Goal: Find specific page/section: Find specific page/section

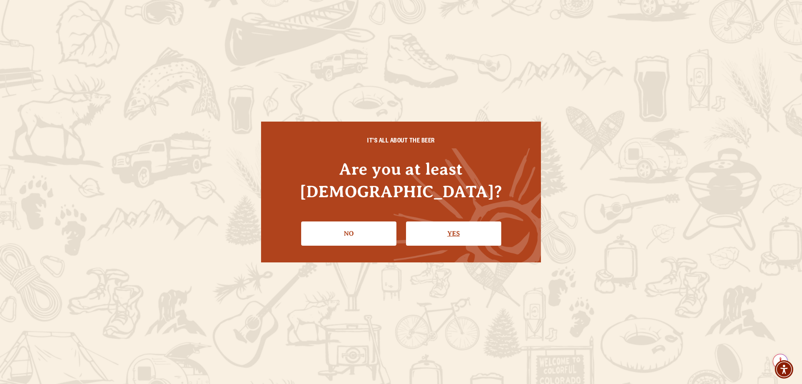
click at [435, 224] on link "Yes" at bounding box center [453, 233] width 95 height 24
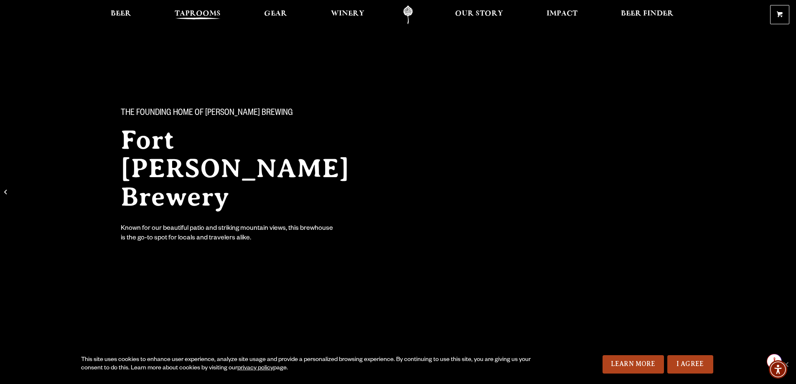
click at [200, 14] on span "Taprooms" at bounding box center [198, 13] width 46 height 7
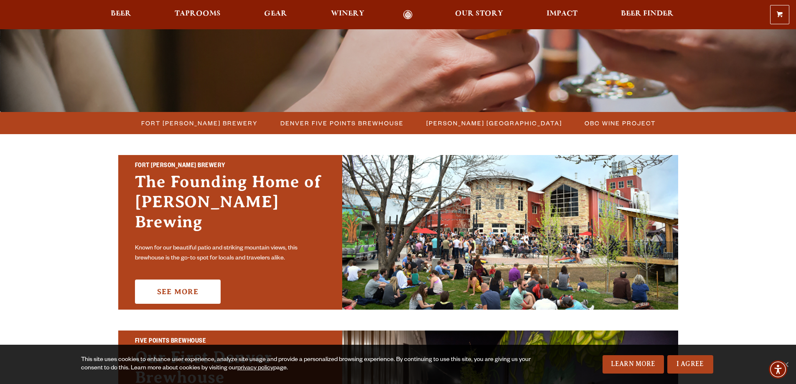
scroll to position [209, 0]
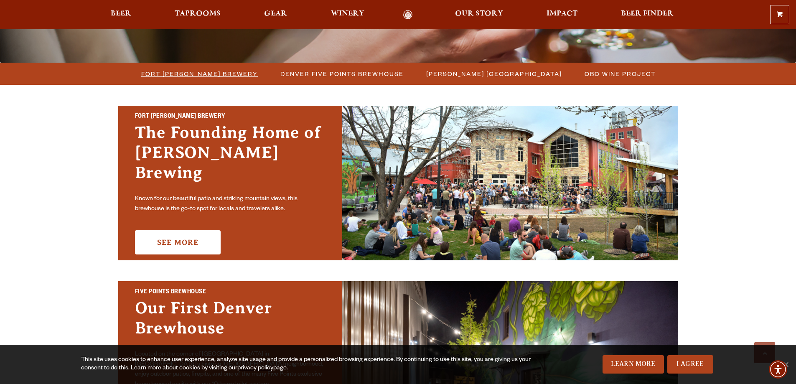
click at [232, 73] on span "Fort [PERSON_NAME] Brewery" at bounding box center [199, 74] width 117 height 12
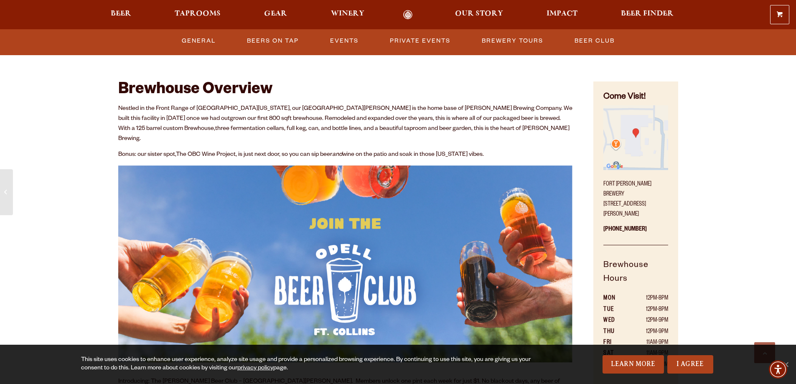
scroll to position [334, 0]
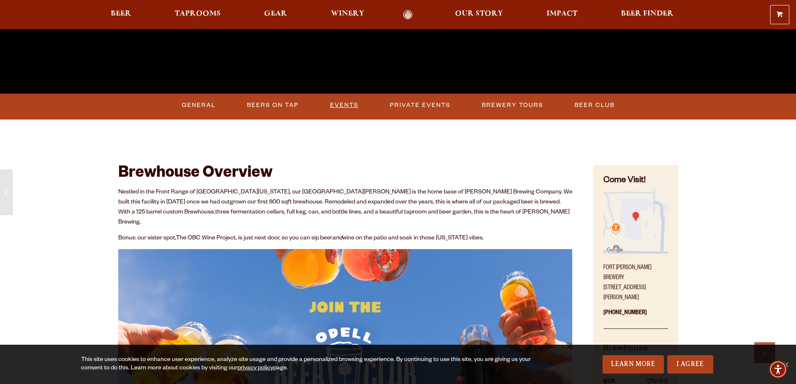
click at [350, 109] on link "Events" at bounding box center [344, 105] width 35 height 19
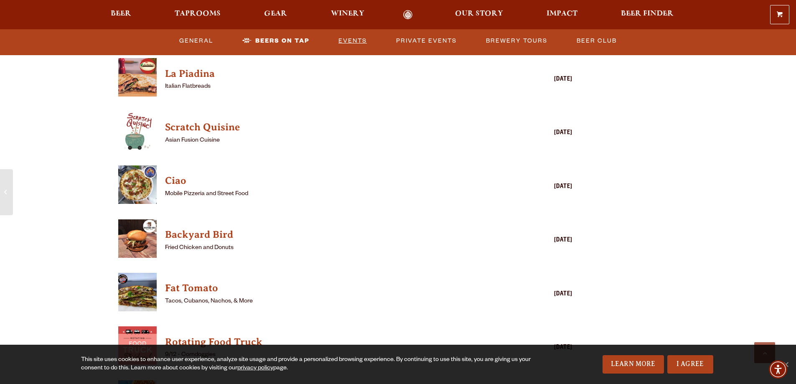
scroll to position [2100, 0]
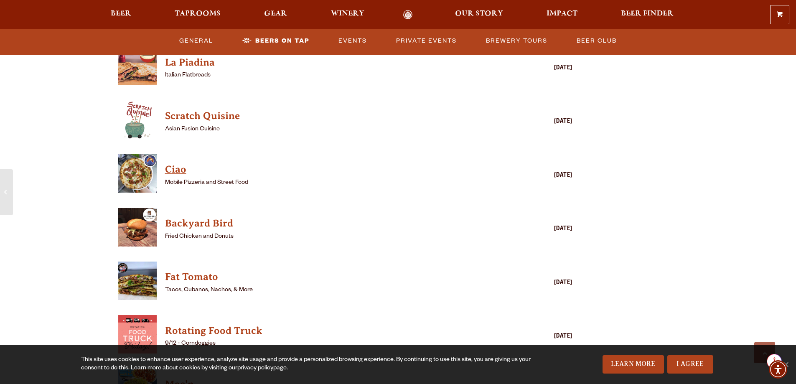
click at [180, 163] on h4 "Ciao" at bounding box center [333, 169] width 337 height 13
